Goal: Task Accomplishment & Management: Use online tool/utility

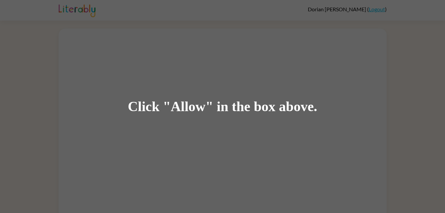
click at [190, 107] on div "Click "Allow" in the box above." at bounding box center [223, 106] width 190 height 15
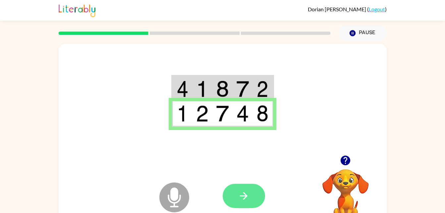
click at [247, 188] on button "button" at bounding box center [244, 196] width 42 height 24
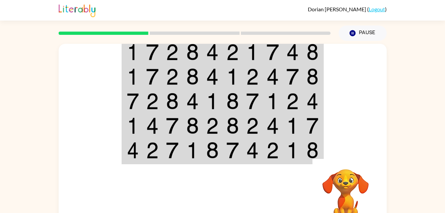
click at [260, 146] on td at bounding box center [253, 151] width 20 height 26
click at [255, 154] on img at bounding box center [252, 150] width 13 height 17
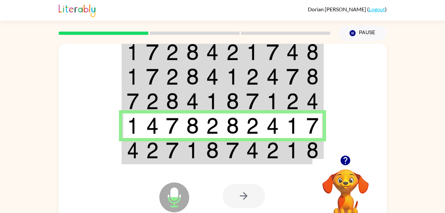
click at [259, 148] on img at bounding box center [252, 150] width 13 height 17
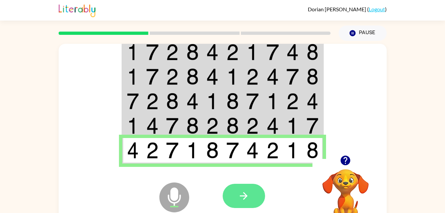
click at [249, 195] on icon "button" at bounding box center [244, 196] width 12 height 12
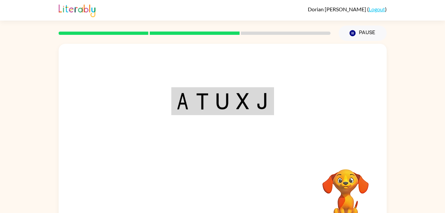
click at [257, 105] on img at bounding box center [263, 101] width 12 height 17
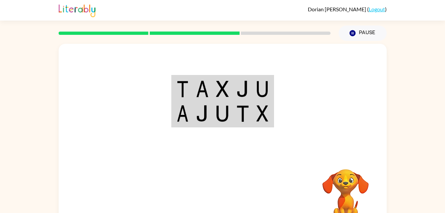
click at [258, 108] on img at bounding box center [263, 113] width 12 height 17
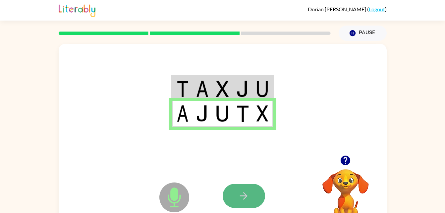
click at [247, 194] on icon "button" at bounding box center [244, 196] width 12 height 12
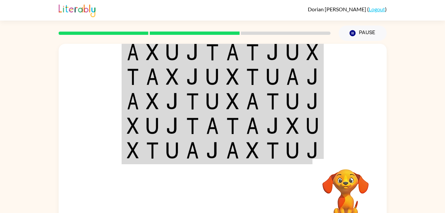
click at [229, 177] on div at bounding box center [272, 195] width 98 height 75
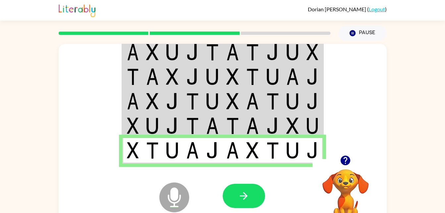
click at [174, 208] on icon at bounding box center [174, 197] width 30 height 30
click at [360, 29] on button "Pause Pause" at bounding box center [363, 33] width 48 height 15
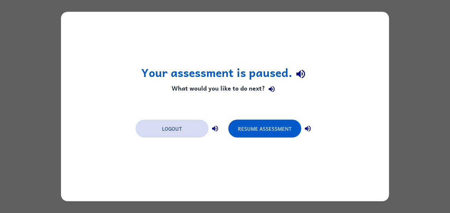
click at [186, 130] on button "Logout" at bounding box center [172, 129] width 73 height 18
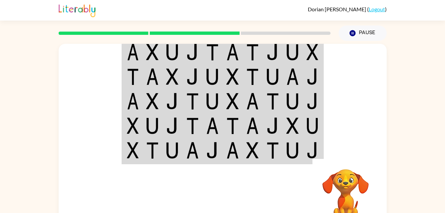
click at [327, 115] on div at bounding box center [223, 99] width 328 height 111
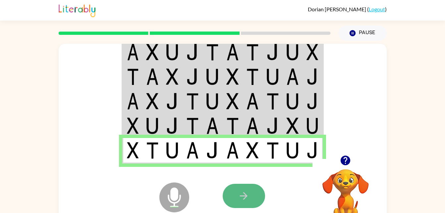
click at [256, 195] on button "button" at bounding box center [244, 196] width 42 height 24
